Goal: Navigation & Orientation: Find specific page/section

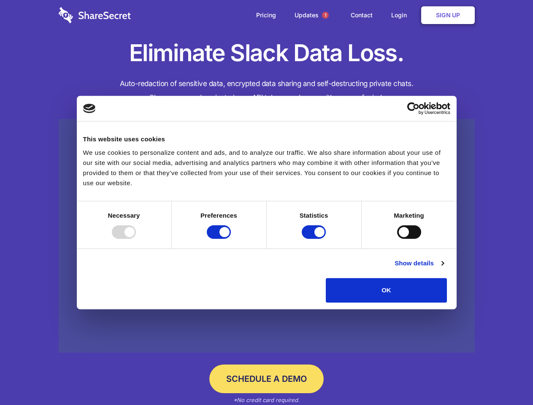
click at [136, 239] on div at bounding box center [124, 231] width 24 height 13
click at [231, 239] on input "Preferences" at bounding box center [219, 231] width 24 height 13
checkbox input "false"
click at [315, 239] on input "Statistics" at bounding box center [314, 231] width 24 height 13
checkbox input "false"
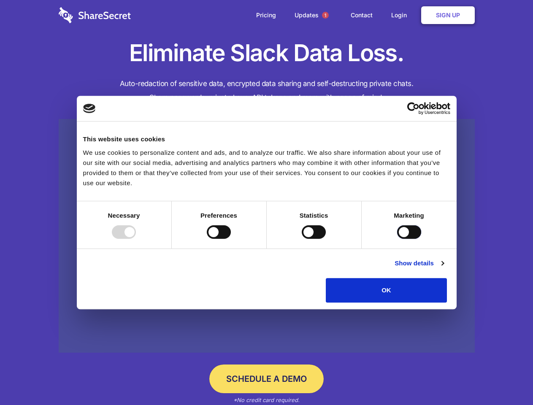
click at [397, 239] on input "Marketing" at bounding box center [409, 231] width 24 height 13
checkbox input "true"
click at [443, 268] on link "Show details" at bounding box center [418, 263] width 49 height 10
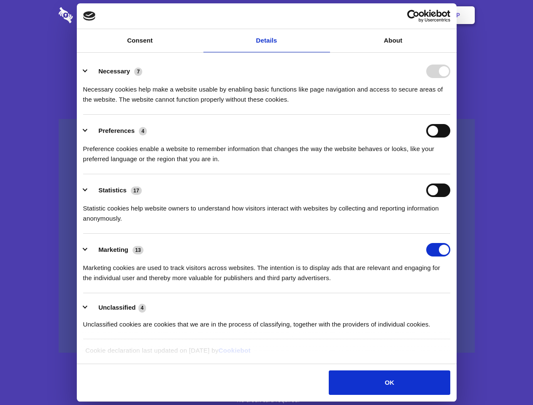
click at [450, 105] on div "Necessary cookies help make a website usable by enabling basic functions like p…" at bounding box center [266, 91] width 367 height 27
click at [325, 15] on span "1" at bounding box center [325, 15] width 7 height 7
